Goal: Task Accomplishment & Management: Manage account settings

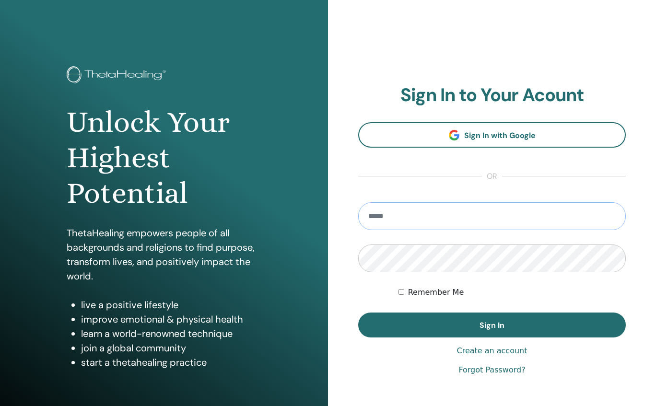
type input "**********"
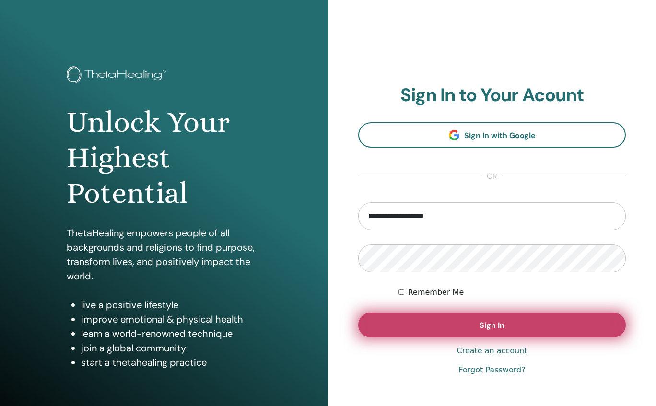
click at [412, 323] on button "Sign In" at bounding box center [491, 325] width 267 height 25
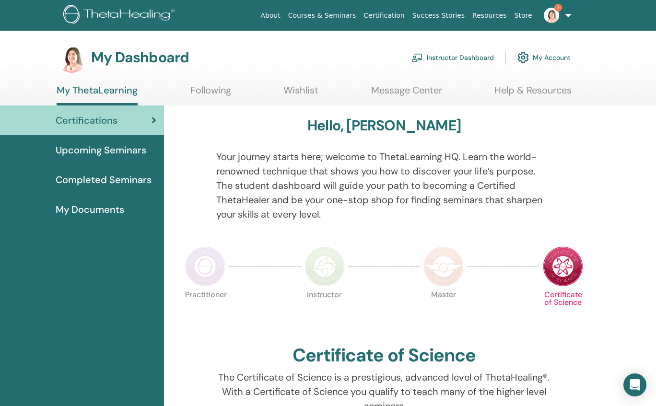
click at [463, 57] on link "Instructor Dashboard" at bounding box center [452, 57] width 82 height 21
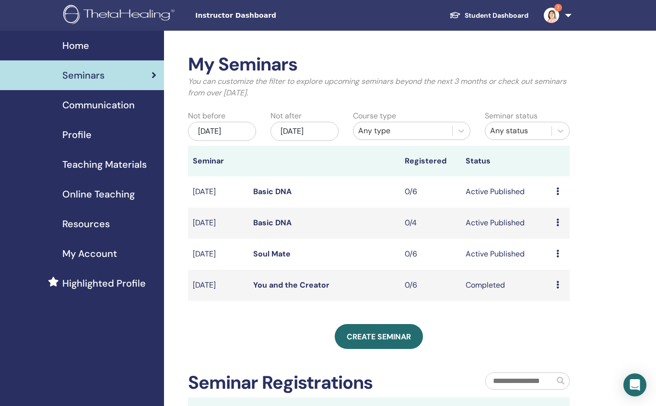
click at [281, 221] on link "Basic DNA" at bounding box center [272, 223] width 38 height 10
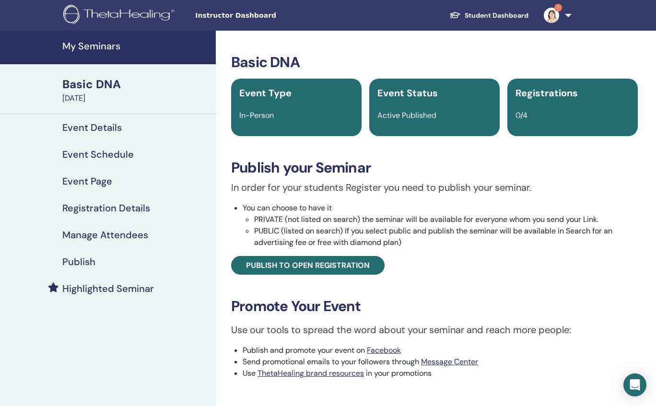
click at [105, 130] on h4 "Event Details" at bounding box center [91, 128] width 59 height 12
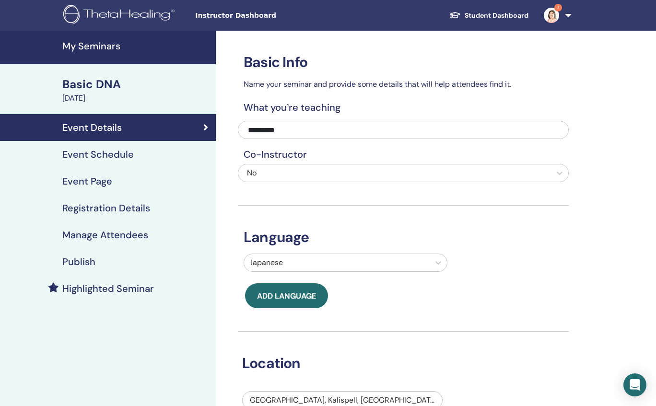
click at [110, 158] on h4 "Event Schedule" at bounding box center [97, 155] width 71 height 12
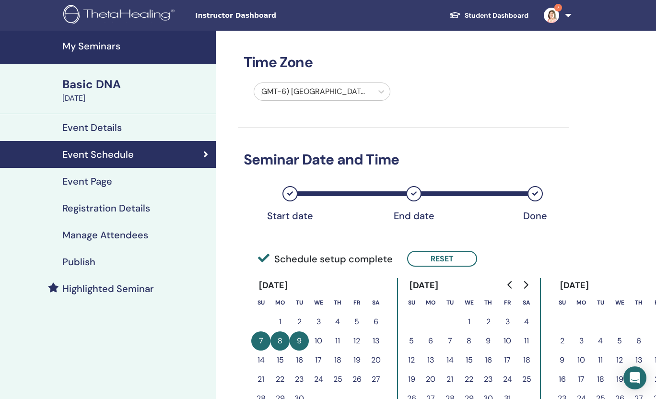
scroll to position [168, 0]
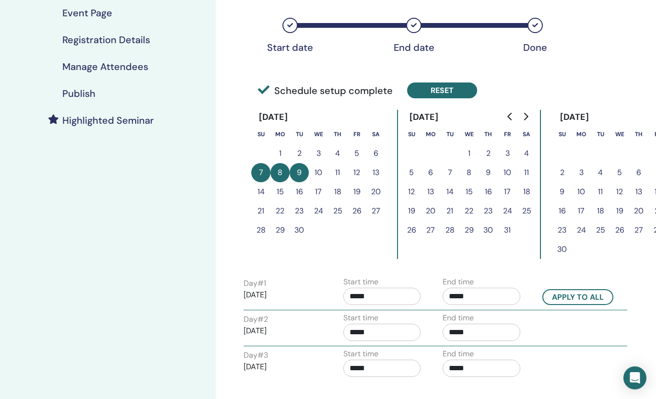
click at [450, 92] on button "Reset" at bounding box center [442, 90] width 70 height 16
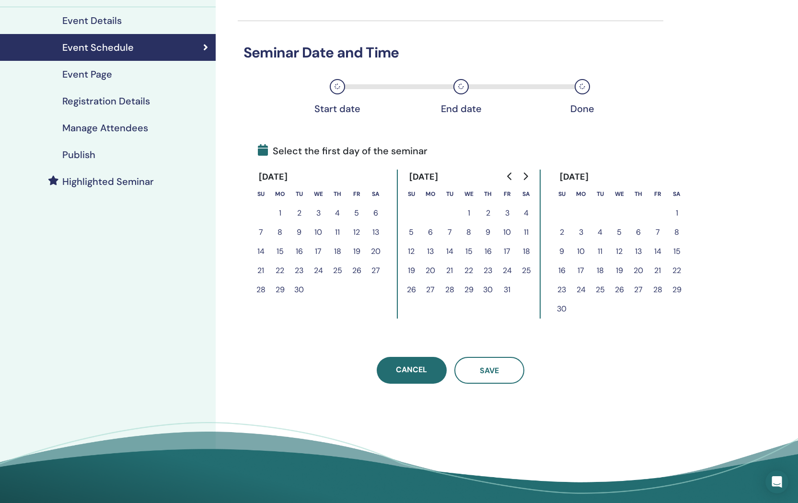
scroll to position [42, 0]
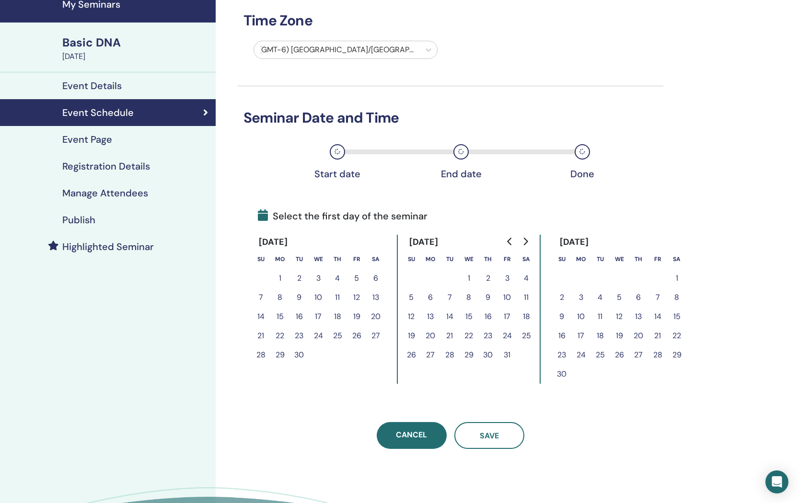
click at [507, 241] on icon "Go to previous month" at bounding box center [510, 242] width 8 height 8
click at [317, 358] on button "27" at bounding box center [318, 355] width 19 height 19
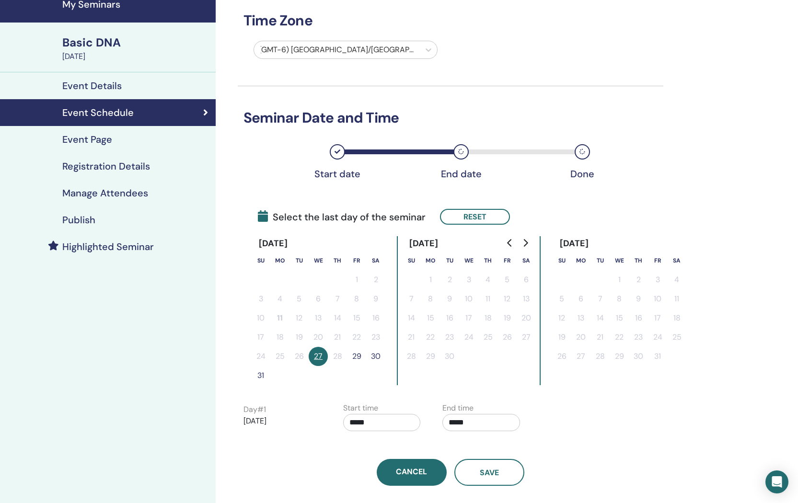
click at [355, 357] on button "29" at bounding box center [356, 356] width 19 height 19
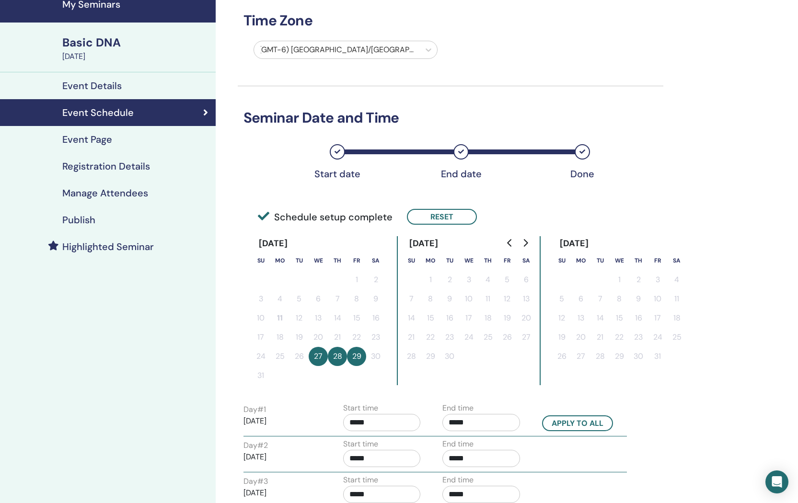
scroll to position [58, 0]
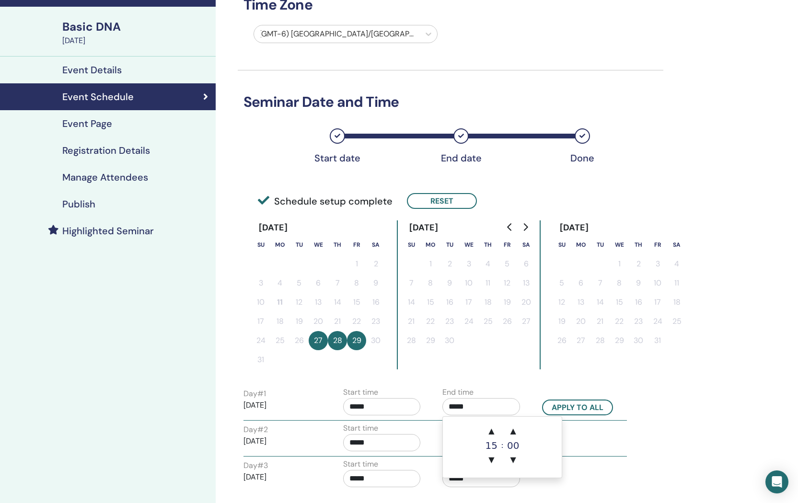
click at [488, 406] on input "*****" at bounding box center [481, 406] width 78 height 17
click at [512, 406] on span "▲" at bounding box center [513, 431] width 19 height 19
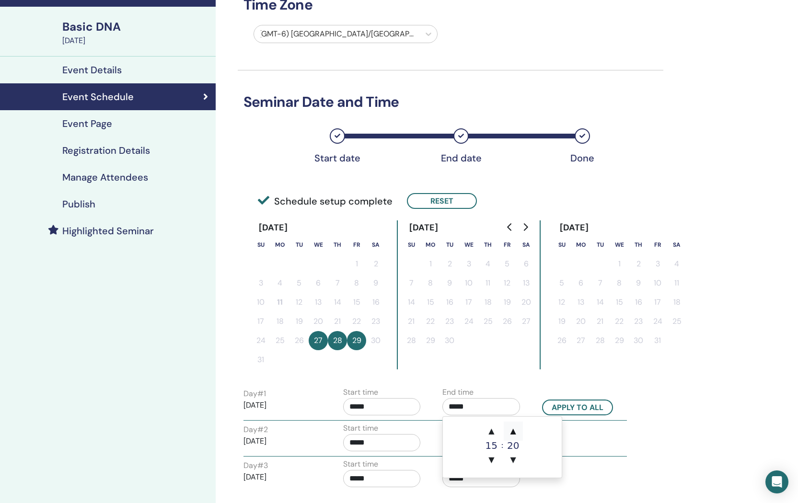
click at [512, 406] on span "▲" at bounding box center [513, 431] width 19 height 19
type input "*****"
click at [558, 406] on button "Apply to all" at bounding box center [577, 408] width 71 height 16
type input "*****"
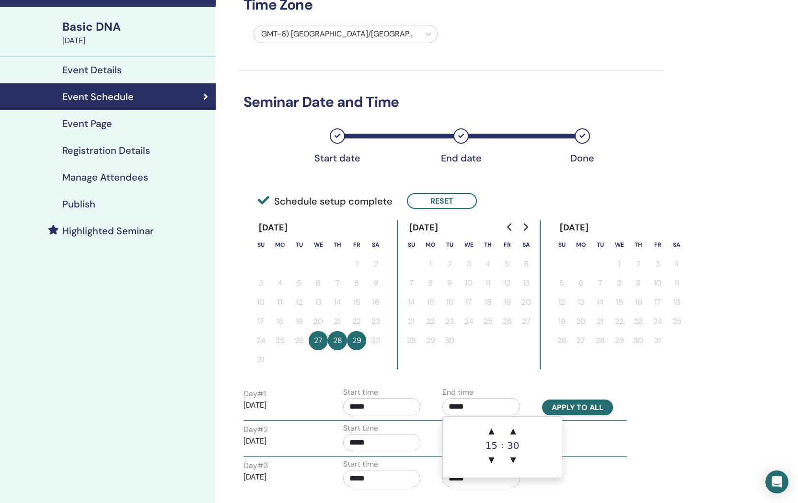
type input "*****"
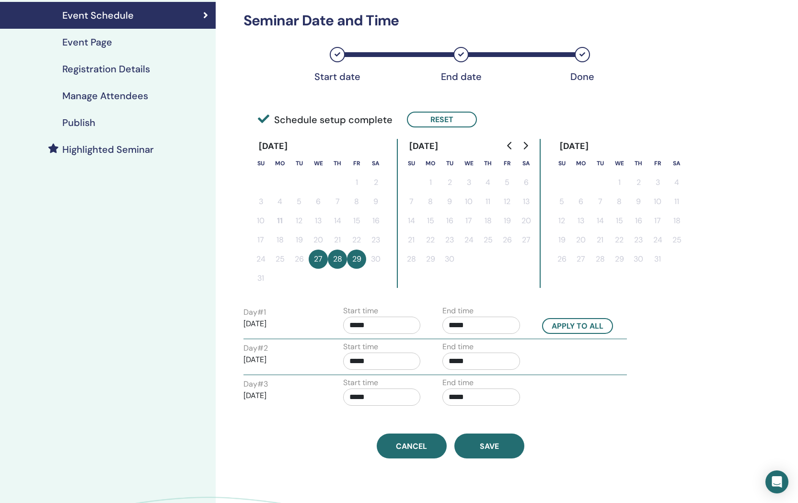
scroll to position [220, 0]
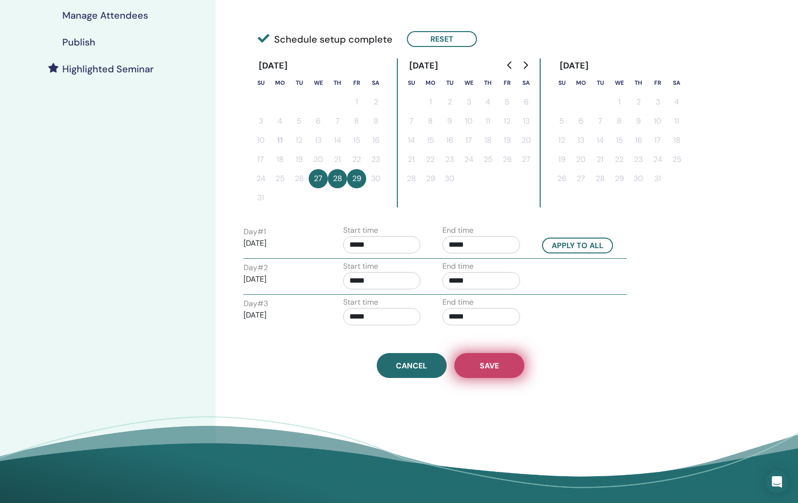
click at [483, 372] on button "Save" at bounding box center [489, 365] width 70 height 25
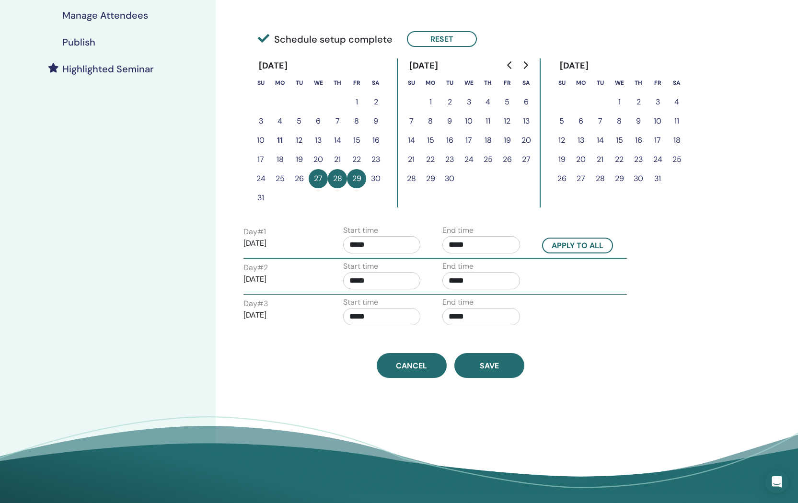
scroll to position [220, 0]
click at [485, 371] on button "Save" at bounding box center [489, 365] width 70 height 25
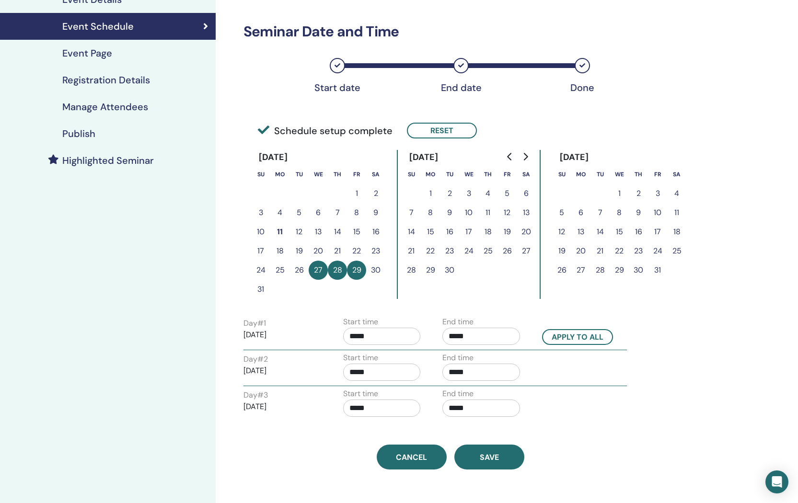
click at [78, 136] on h4 "Publish" at bounding box center [78, 134] width 33 height 12
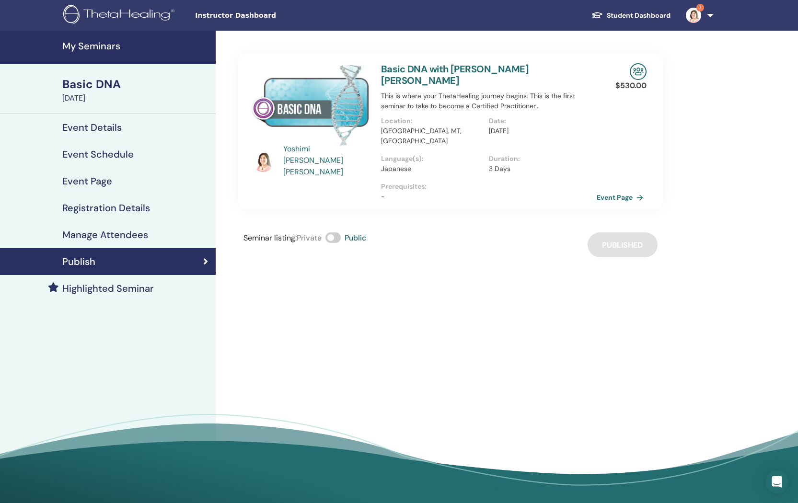
click at [710, 14] on link "7" at bounding box center [697, 15] width 39 height 31
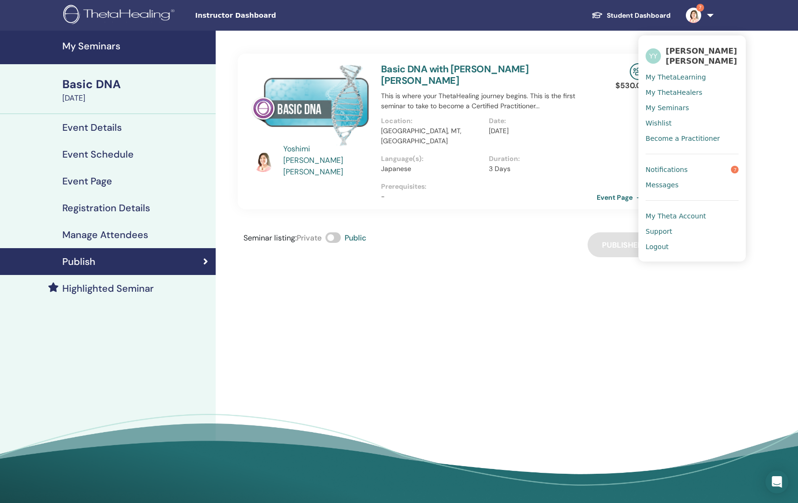
click at [663, 247] on span "Logout" at bounding box center [657, 247] width 23 height 9
